Goal: Find specific page/section: Find specific page/section

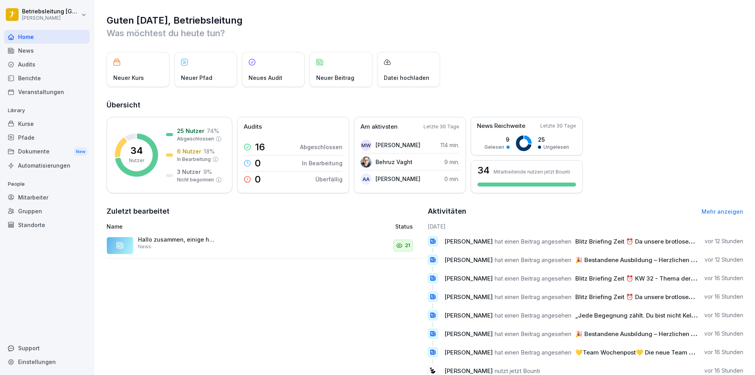
click at [44, 197] on div "Mitarbeiter" at bounding box center [47, 197] width 86 height 14
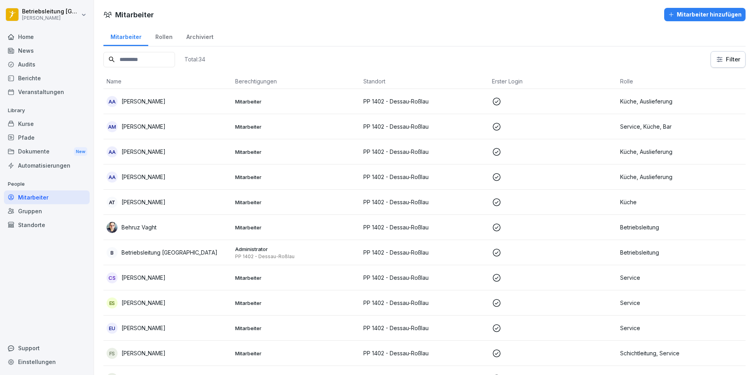
click at [152, 59] on input at bounding box center [139, 59] width 72 height 15
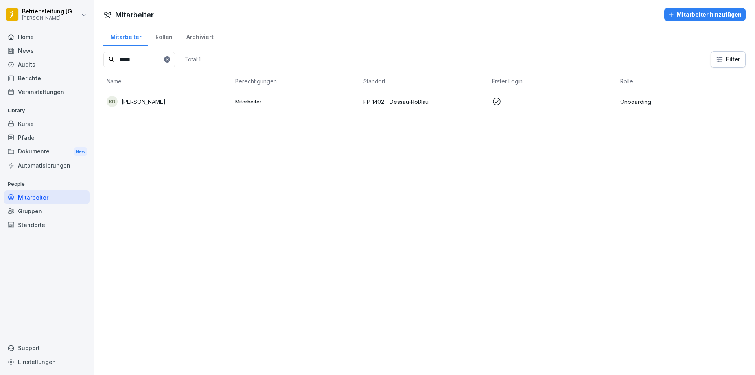
type input "*****"
click at [419, 99] on p "PP 1402 - Dessau-Roßlau" at bounding box center [424, 102] width 122 height 8
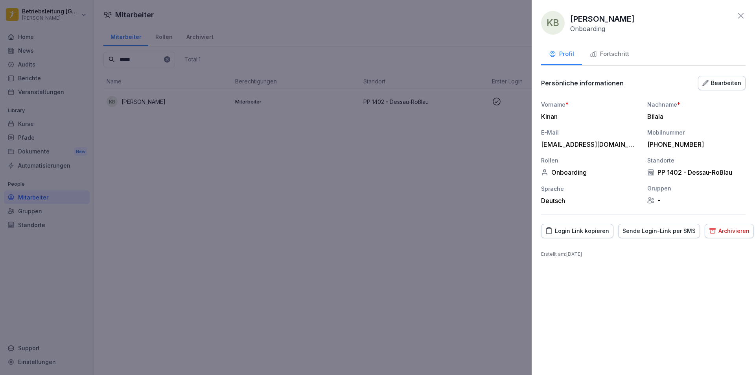
click at [618, 49] on button "Fortschritt" at bounding box center [609, 54] width 55 height 21
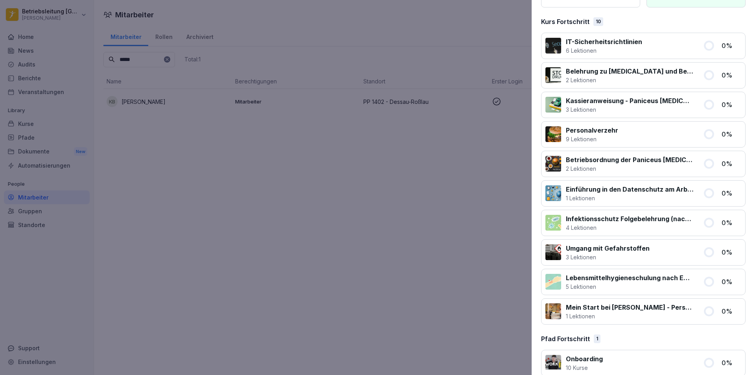
scroll to position [113, 0]
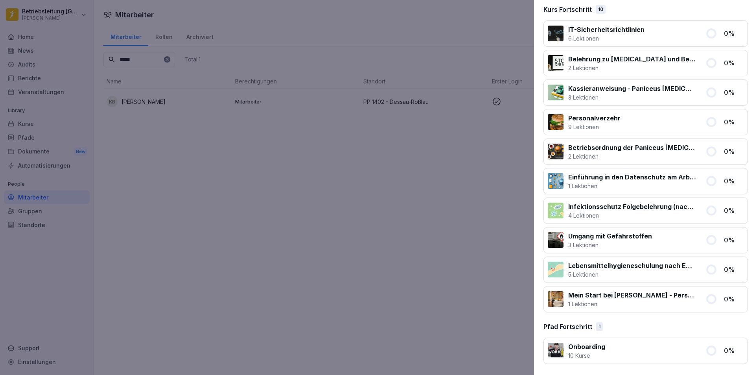
click at [308, 171] on div at bounding box center [377, 187] width 755 height 375
